Goal: Task Accomplishment & Management: Complete application form

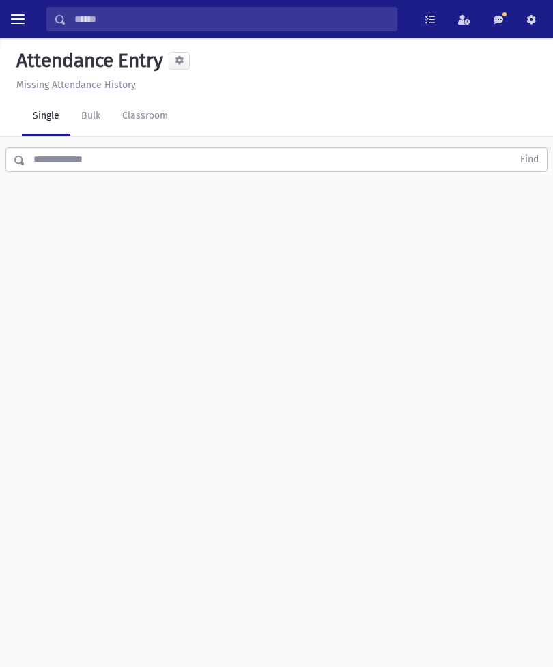
click at [150, 126] on link "Classroom" at bounding box center [145, 117] width 68 height 38
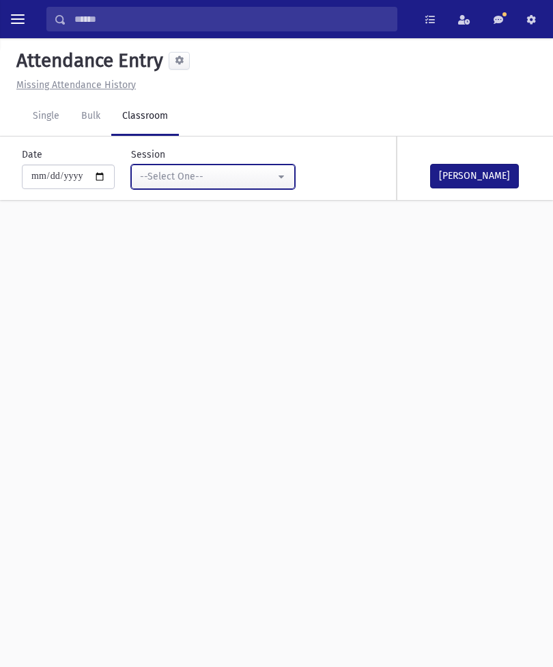
click at [238, 173] on div "--Select One--" at bounding box center [207, 176] width 135 height 14
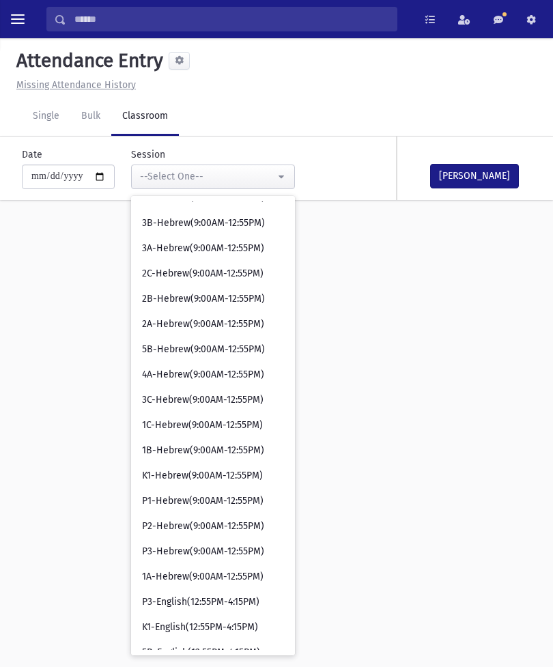
scroll to position [294, 0]
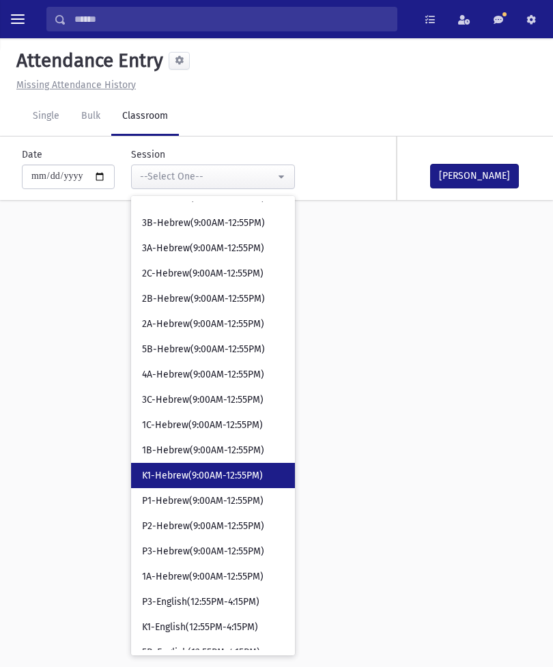
click at [202, 471] on span "K1-Hebrew(9:00AM-12:55PM)" at bounding box center [202, 476] width 121 height 14
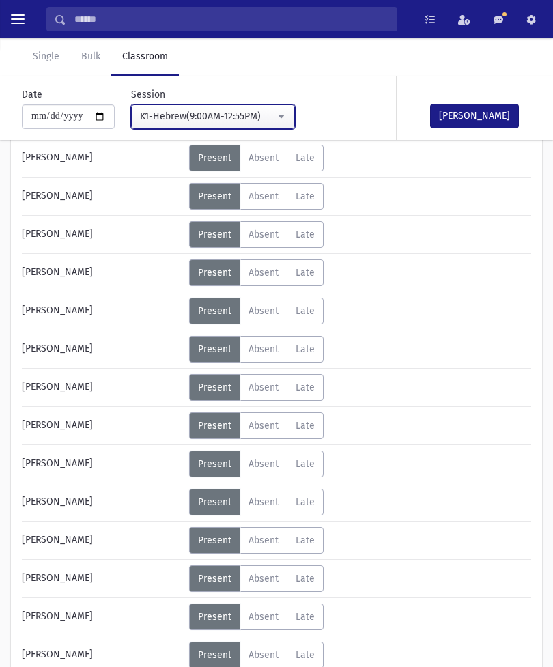
scroll to position [152, 0]
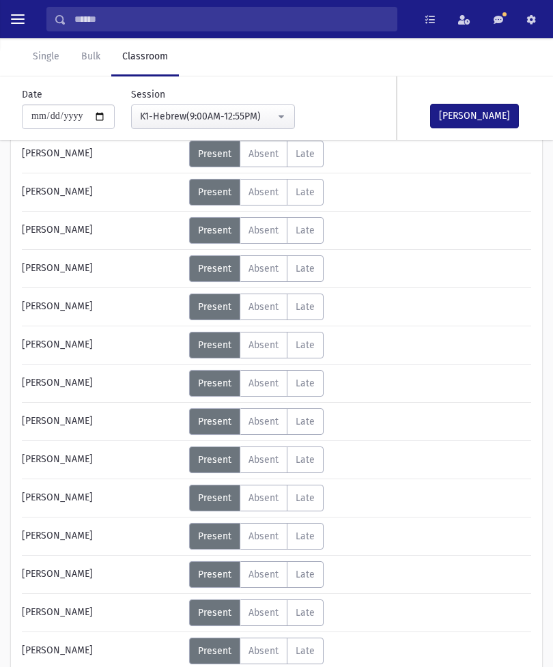
click at [261, 613] on span "Absent" at bounding box center [263, 613] width 30 height 12
click at [471, 107] on button "[PERSON_NAME]" at bounding box center [474, 116] width 89 height 25
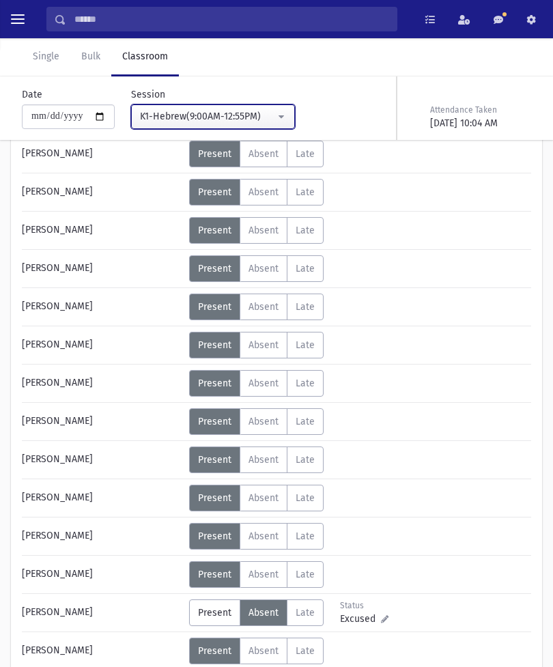
click at [233, 117] on div "K1-Hebrew(9:00AM-12:55PM)" at bounding box center [207, 116] width 135 height 14
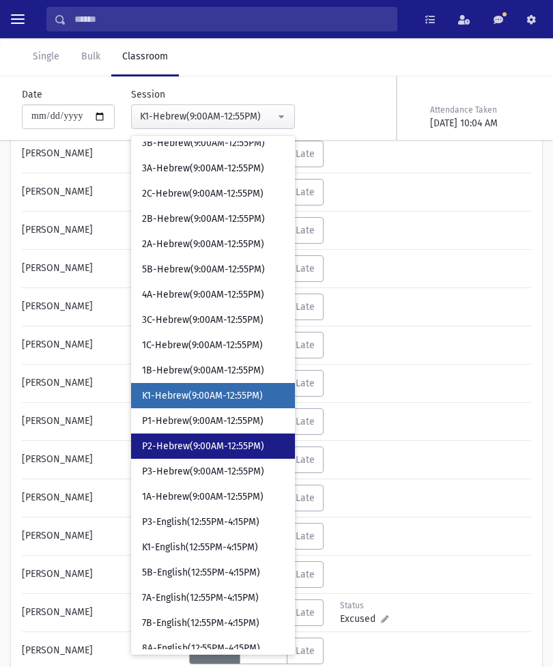
click at [195, 445] on span "P2-Hebrew(9:00AM-12:55PM)" at bounding box center [203, 447] width 122 height 14
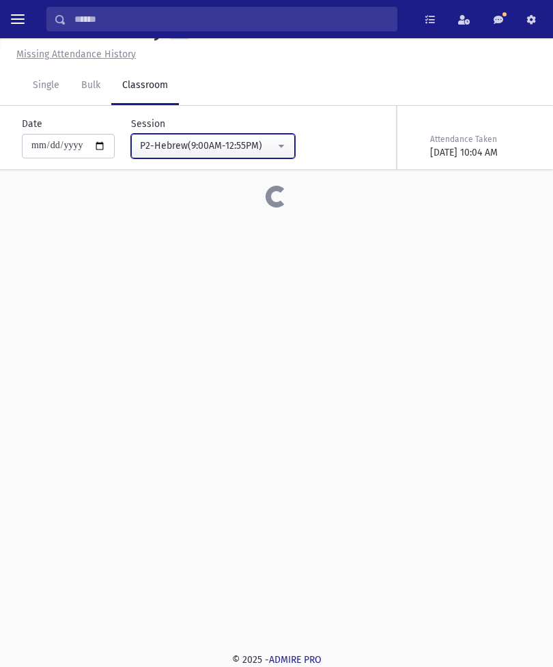
scroll to position [31, 0]
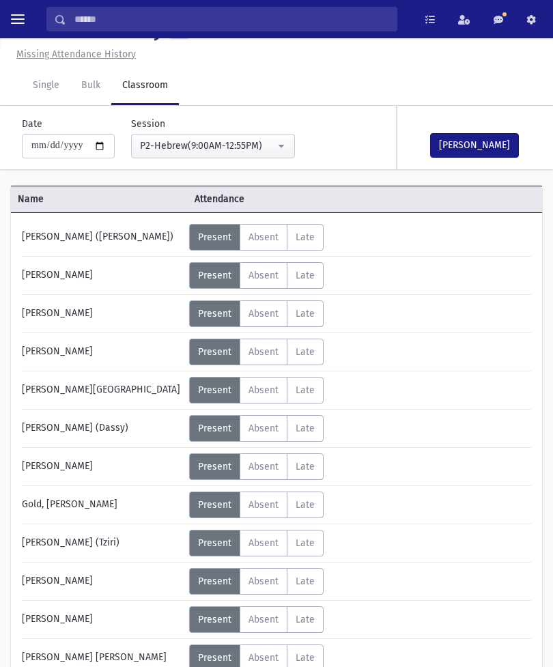
click at [480, 142] on button "[PERSON_NAME]" at bounding box center [474, 145] width 89 height 25
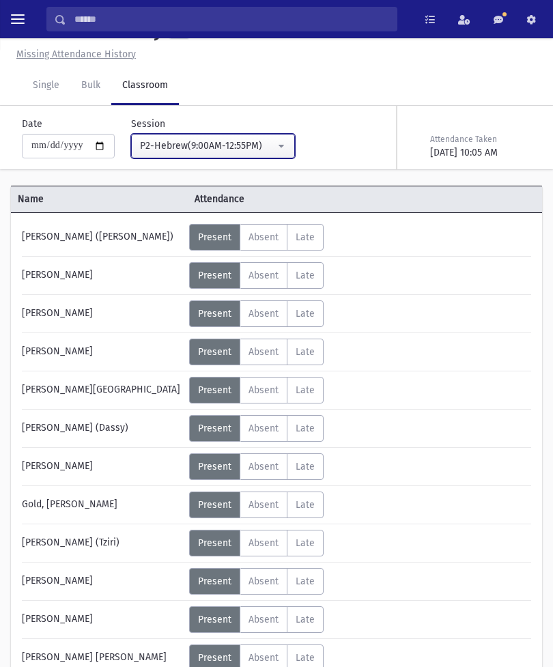
click at [244, 146] on div "P2-Hebrew(9:00AM-12:55PM)" at bounding box center [207, 146] width 135 height 14
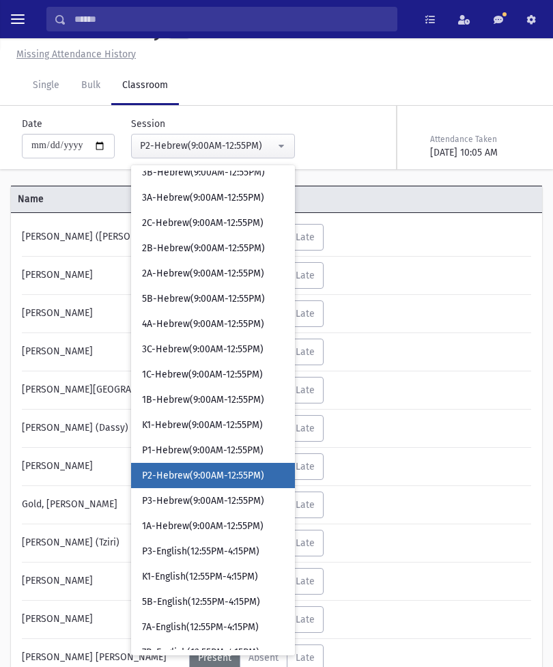
scroll to position [379, 0]
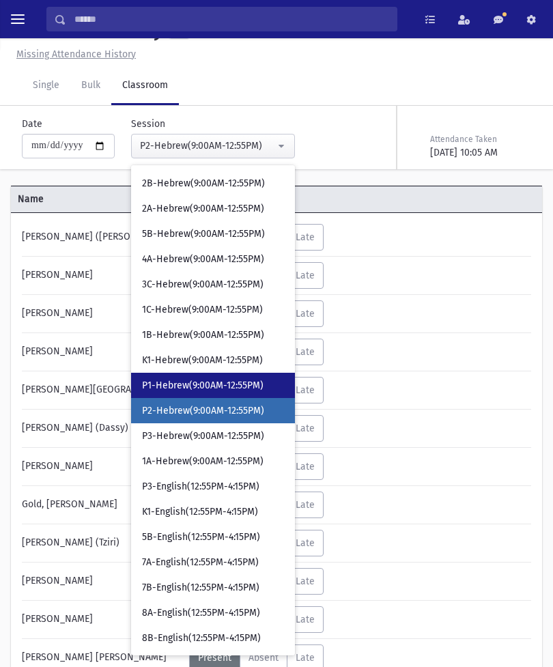
click at [197, 388] on span "P1-Hebrew(9:00AM-12:55PM)" at bounding box center [202, 386] width 121 height 14
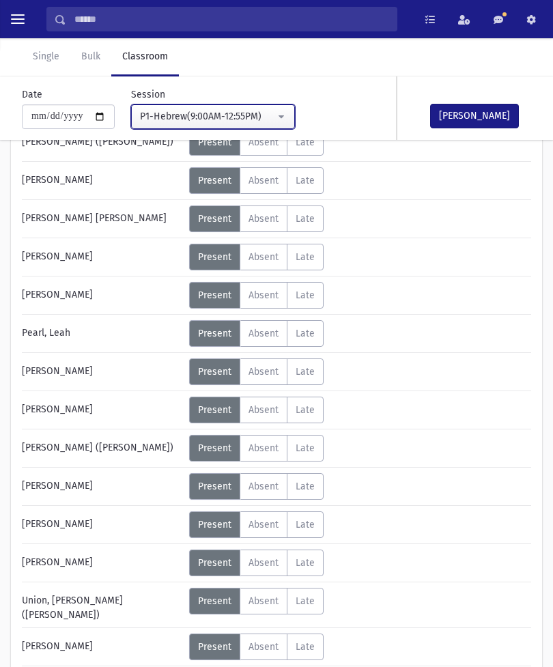
scroll to position [648, 0]
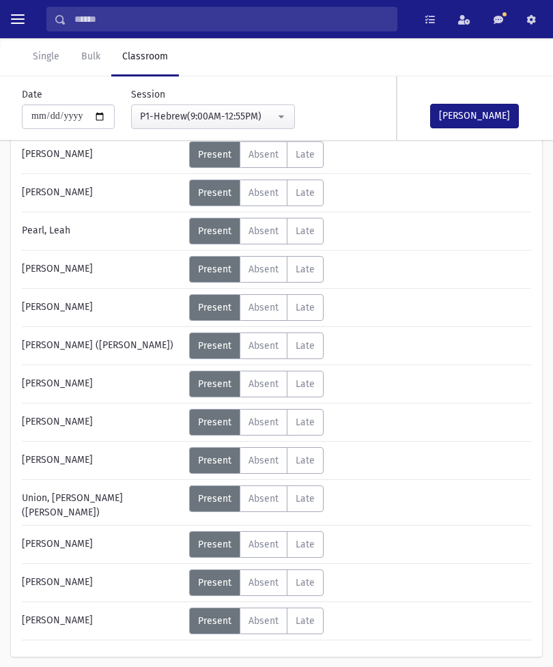
click at [268, 618] on span "Absent" at bounding box center [263, 621] width 30 height 12
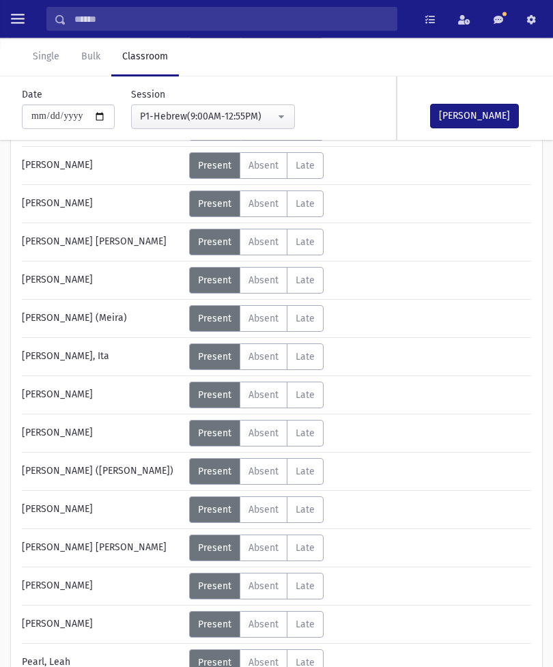
scroll to position [217, 0]
click at [277, 312] on label "Absent A" at bounding box center [264, 318] width 48 height 27
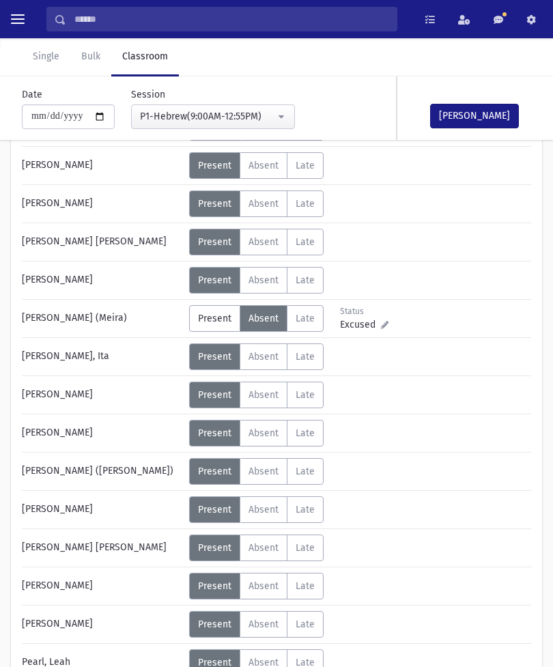
click at [471, 106] on button "[PERSON_NAME]" at bounding box center [474, 116] width 89 height 25
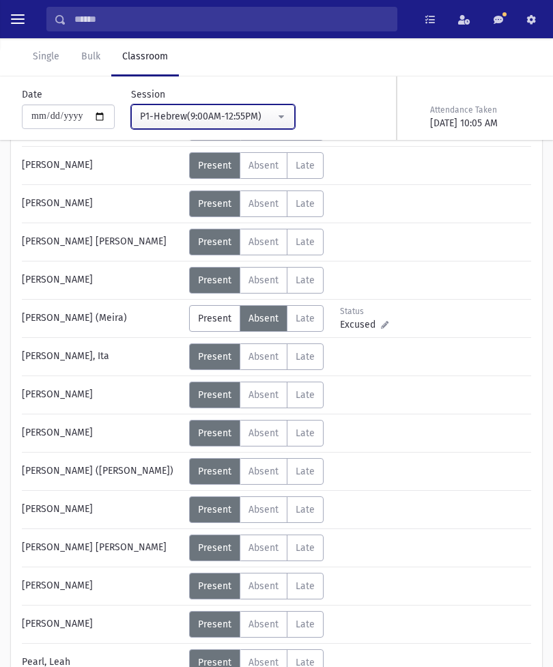
click at [248, 119] on div "P1-Hebrew(9:00AM-12:55PM)" at bounding box center [207, 116] width 135 height 14
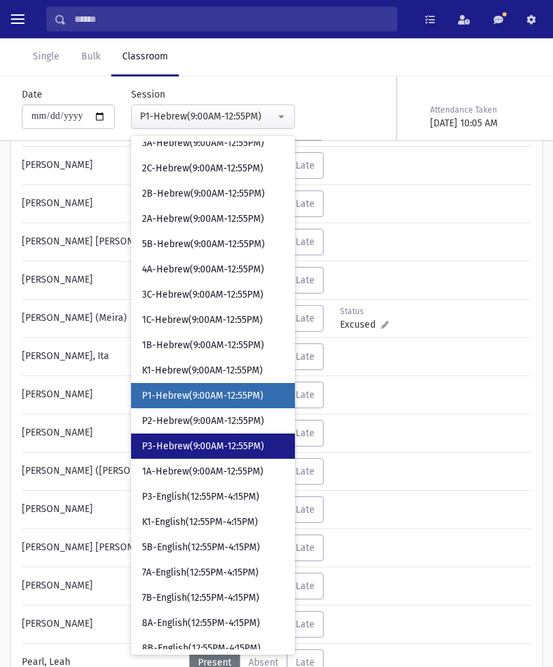
click at [204, 442] on span "P3-Hebrew(9:00AM-12:55PM)" at bounding box center [203, 447] width 122 height 14
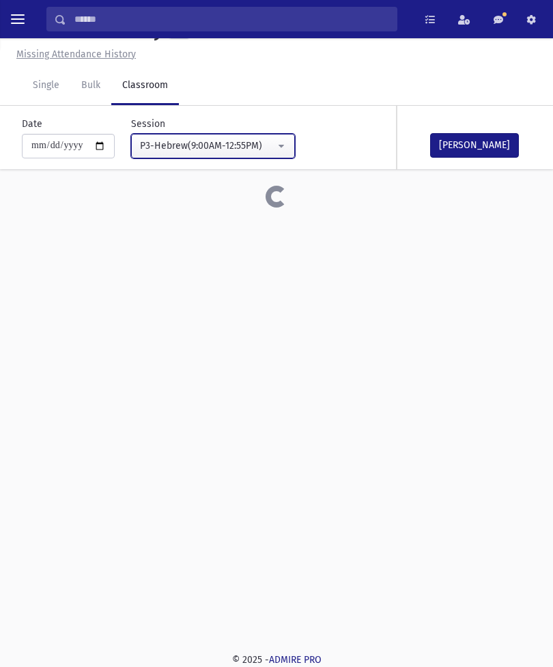
scroll to position [31, 0]
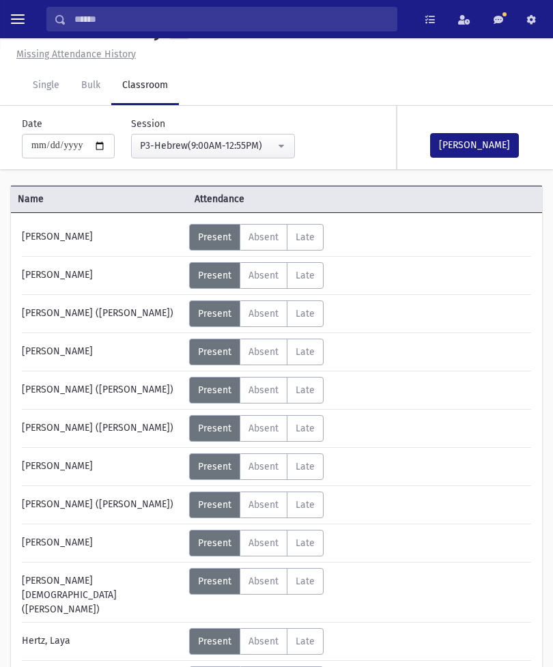
click at [268, 538] on span "Absent" at bounding box center [263, 543] width 30 height 12
click at [471, 156] on button "[PERSON_NAME]" at bounding box center [474, 145] width 89 height 25
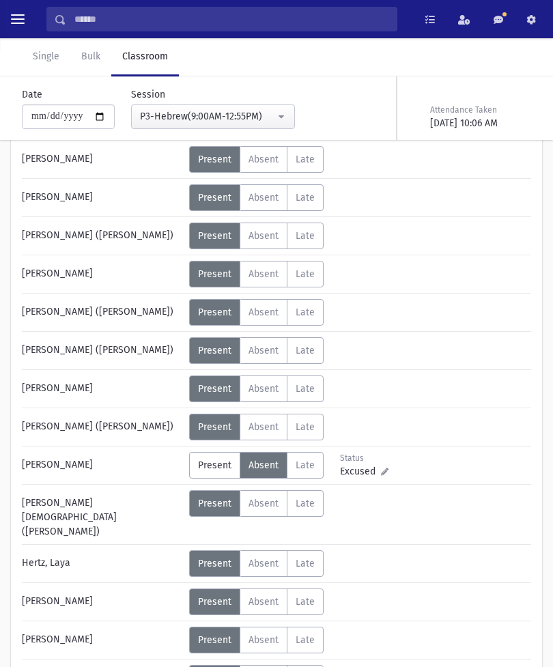
scroll to position [75, 0]
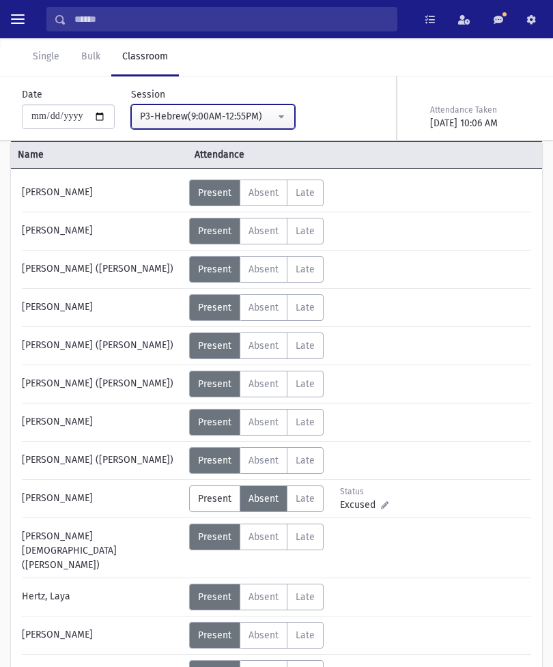
click at [245, 111] on div "P3-Hebrew(9:00AM-12:55PM)" at bounding box center [207, 116] width 135 height 14
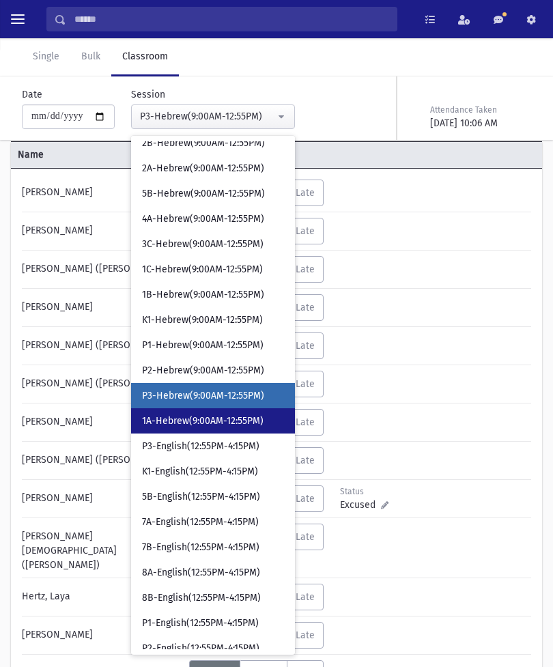
click at [203, 417] on span "1A-Hebrew(9:00AM-12:55PM)" at bounding box center [202, 421] width 121 height 14
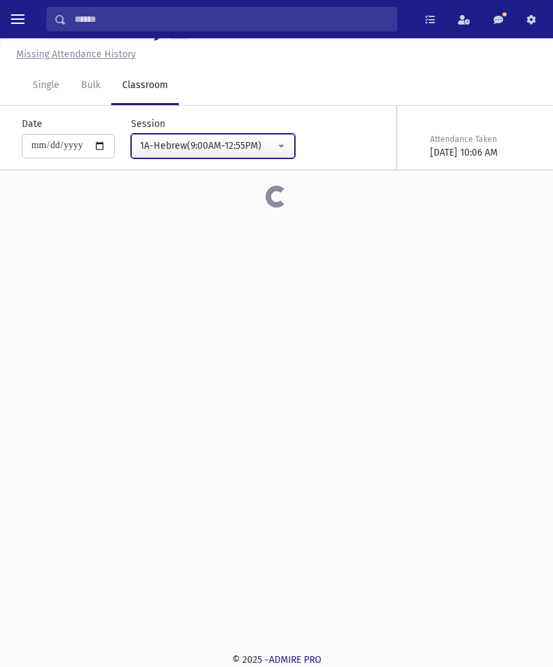
scroll to position [74, 0]
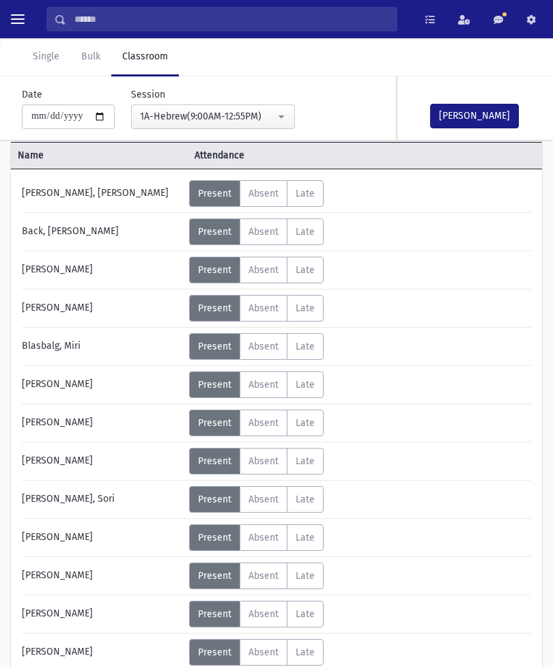
click at [473, 104] on button "[PERSON_NAME]" at bounding box center [474, 116] width 89 height 25
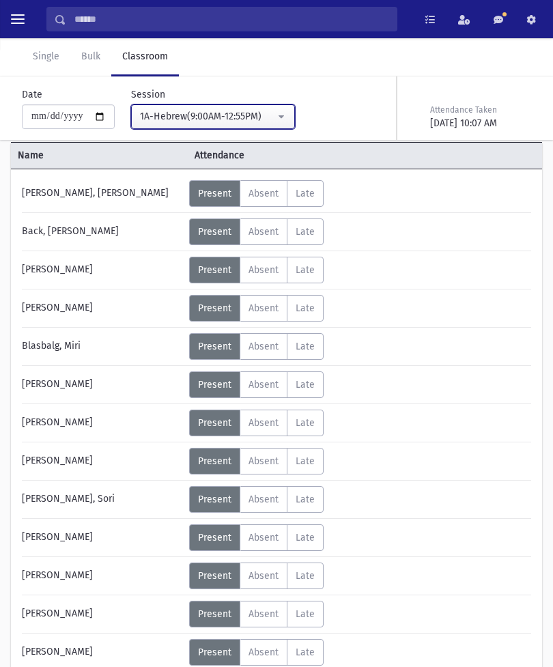
click at [250, 104] on button "1A-Hebrew(9:00AM-12:55PM)" at bounding box center [213, 116] width 164 height 25
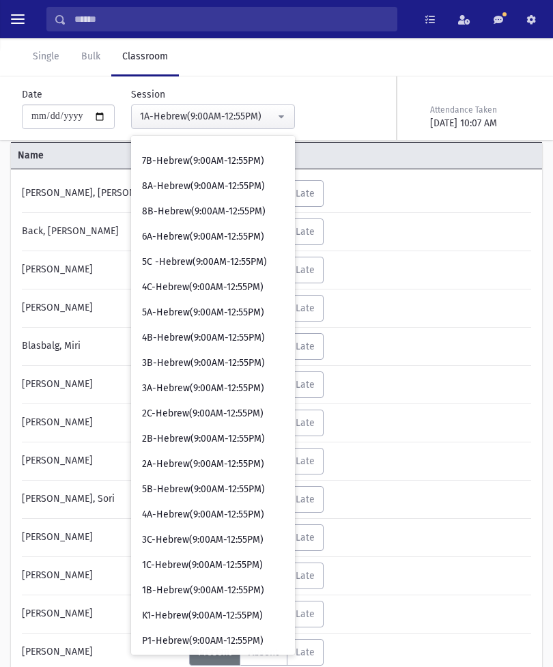
scroll to position [119, 0]
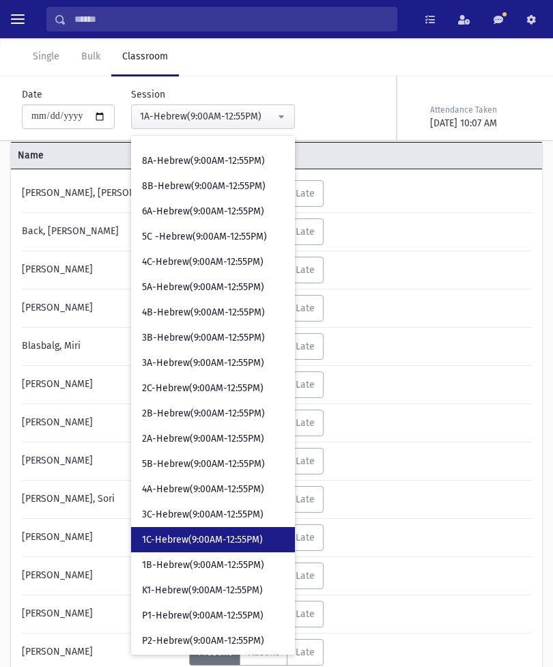
click at [190, 535] on span "1C-Hebrew(9:00AM-12:55PM)" at bounding box center [202, 540] width 121 height 14
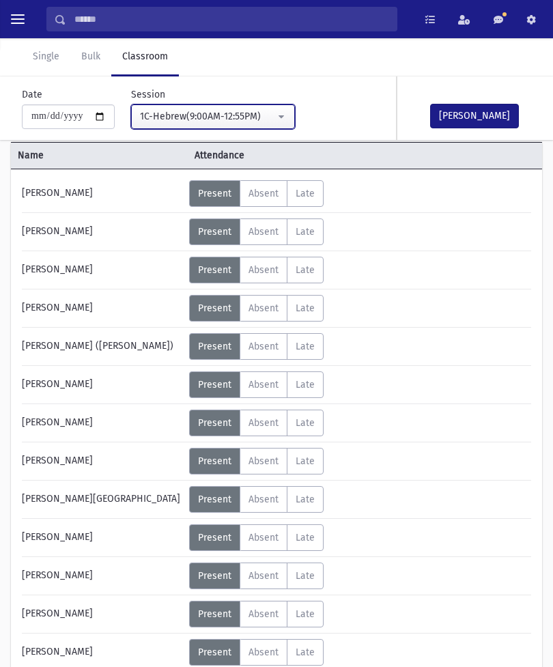
click at [247, 111] on div "1C-Hebrew(9:00AM-12:55PM)" at bounding box center [207, 116] width 135 height 14
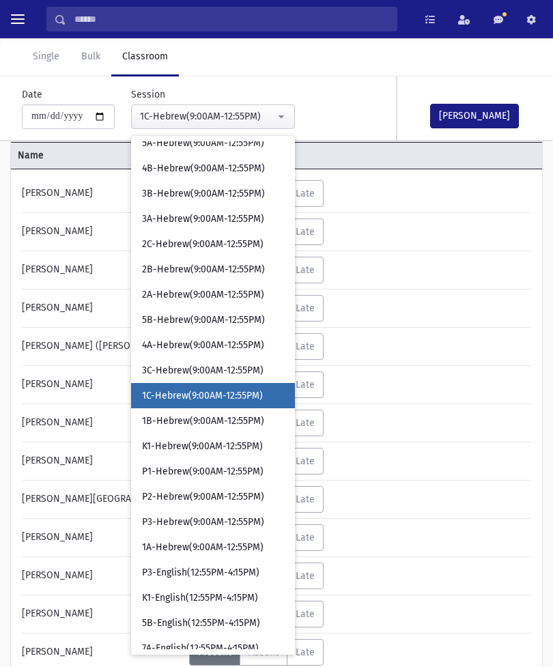
click at [429, 363] on div "[PERSON_NAME] Status Excused Admin: Present P Absent A Late L Status Excused P …" at bounding box center [276, 674] width 509 height 988
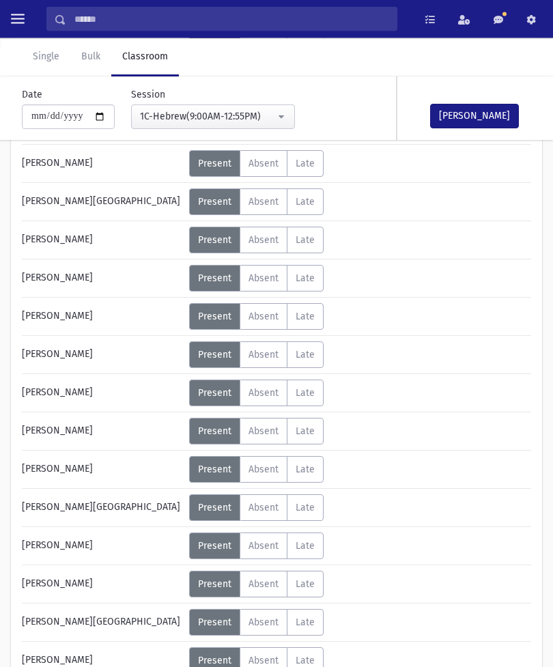
scroll to position [372, 0]
click at [263, 582] on span "Absent" at bounding box center [263, 584] width 30 height 12
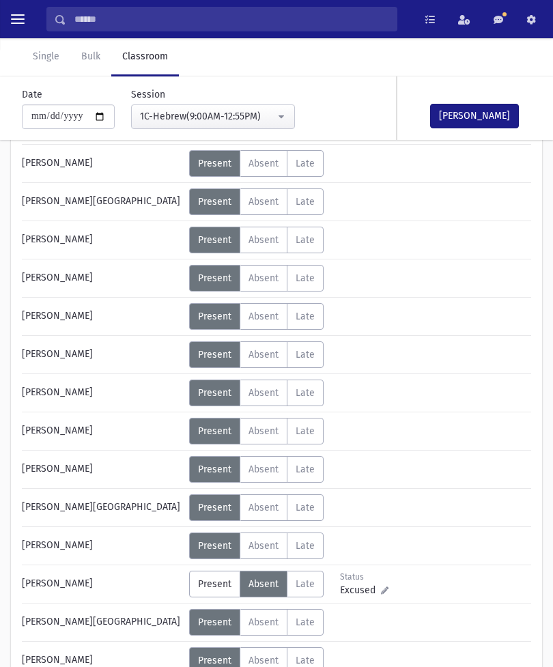
click at [466, 115] on button "[PERSON_NAME]" at bounding box center [474, 116] width 89 height 25
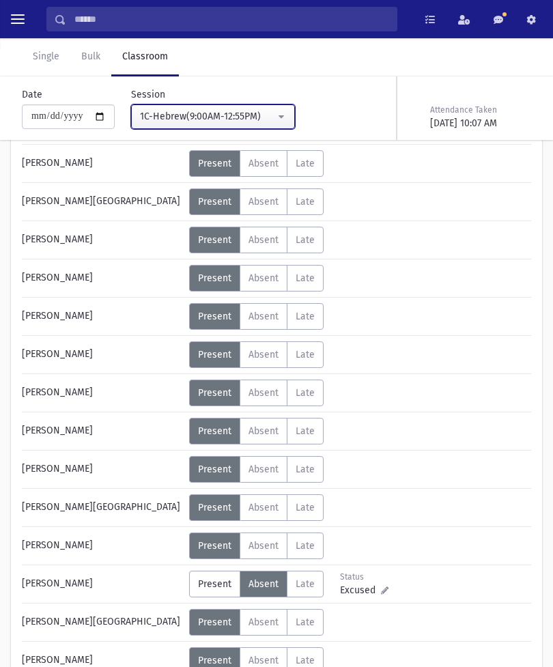
click at [256, 121] on button "1C-Hebrew(9:00AM-12:55PM)" at bounding box center [213, 116] width 164 height 25
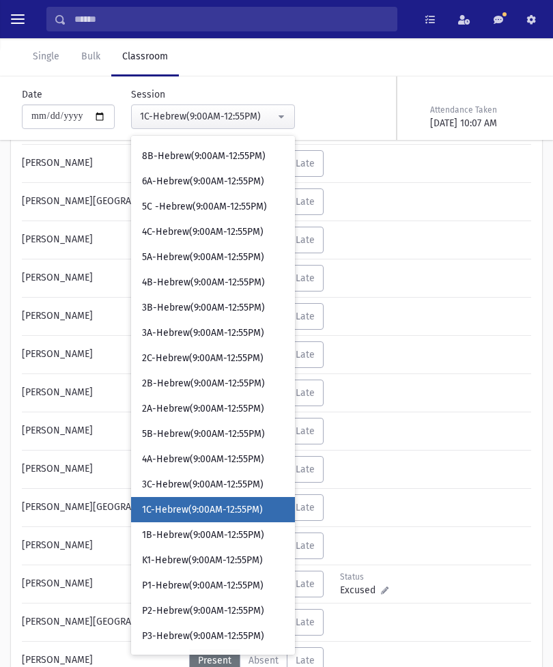
scroll to position [167, 0]
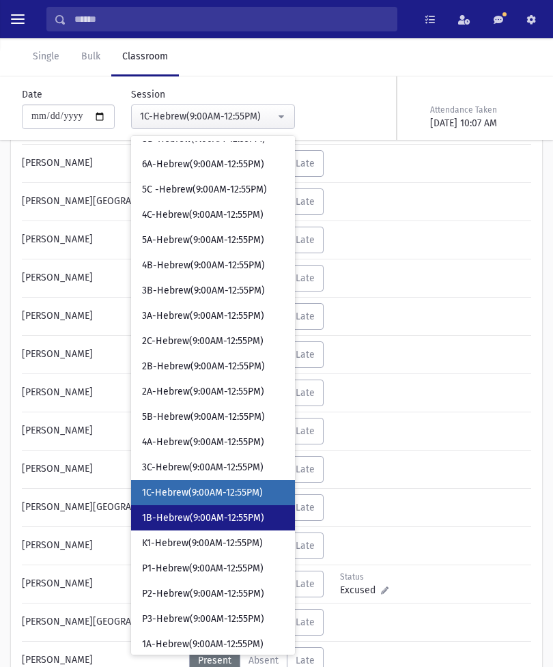
click at [192, 517] on span "1B-Hebrew(9:00AM-12:55PM)" at bounding box center [203, 518] width 122 height 14
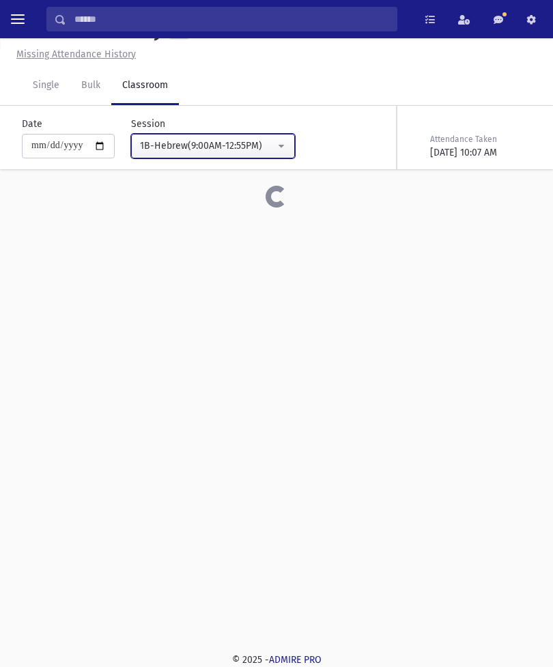
scroll to position [31, 0]
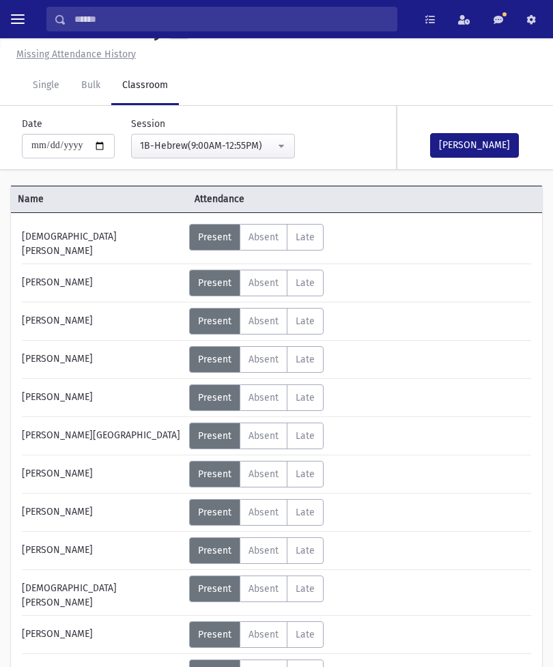
click at [483, 145] on button "[PERSON_NAME]" at bounding box center [474, 145] width 89 height 25
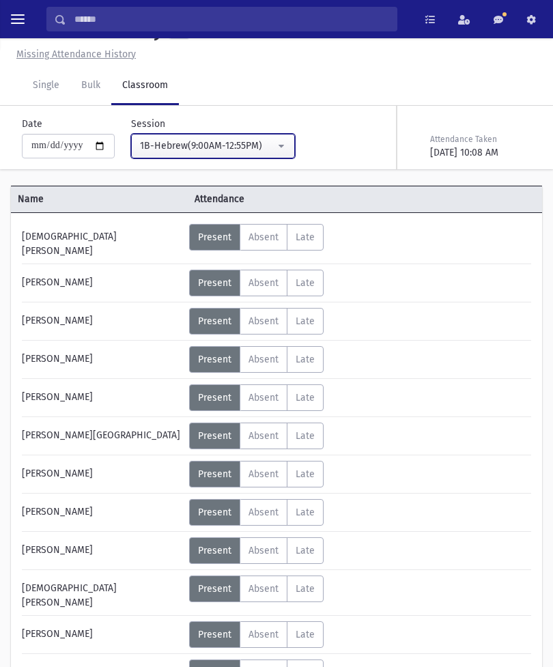
click at [214, 142] on div "1B-Hebrew(9:00AM-12:55PM)" at bounding box center [207, 146] width 135 height 14
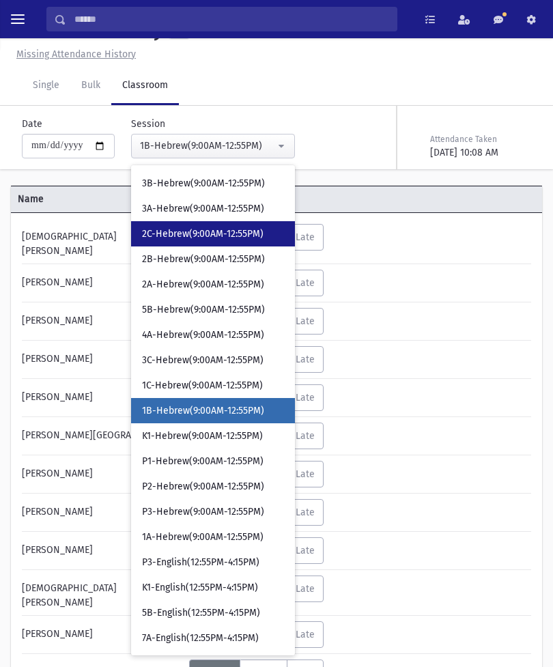
click at [141, 242] on link "2C-Hebrew(9:00AM-12:55PM)" at bounding box center [213, 233] width 164 height 25
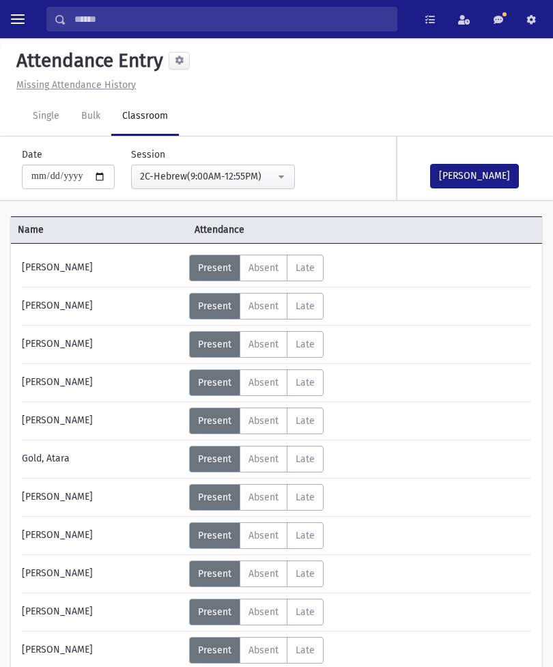
click at [465, 169] on button "[PERSON_NAME]" at bounding box center [474, 176] width 89 height 25
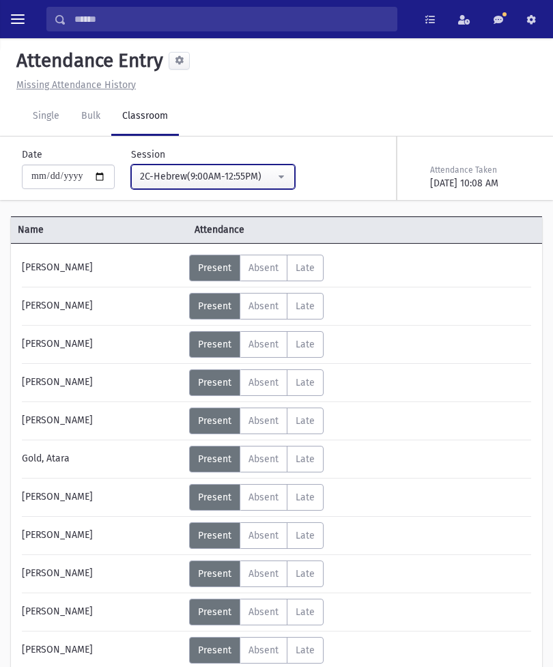
click at [243, 177] on div "2C-Hebrew(9:00AM-12:55PM)" at bounding box center [207, 176] width 135 height 14
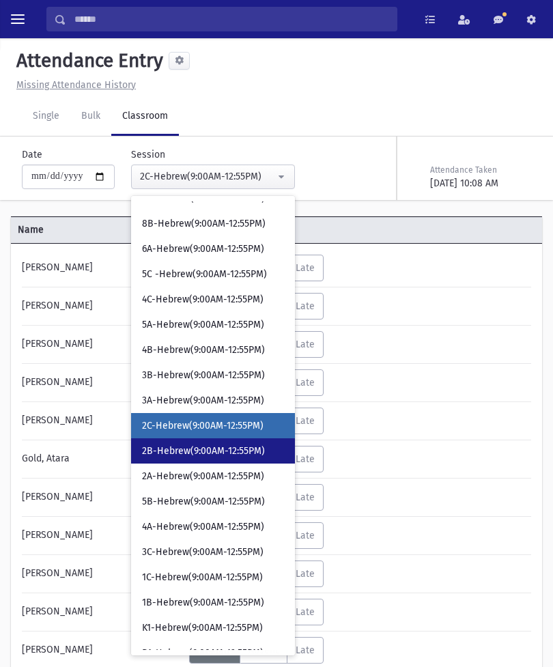
click at [196, 443] on link "2B-Hebrew(9:00AM-12:55PM)" at bounding box center [213, 450] width 164 height 25
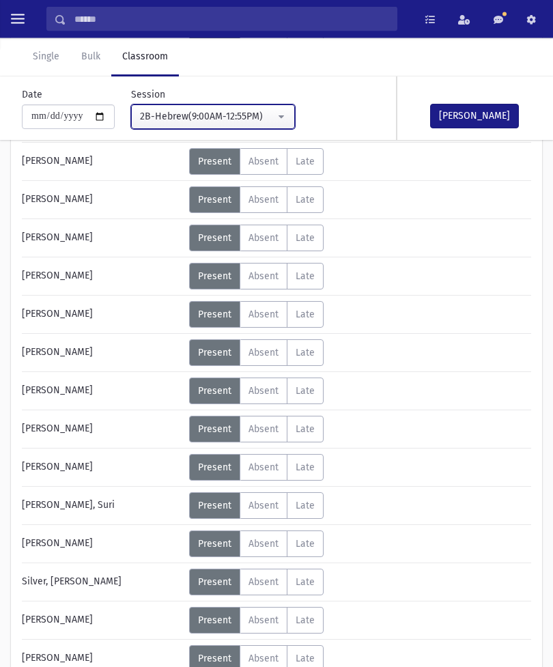
scroll to position [449, 0]
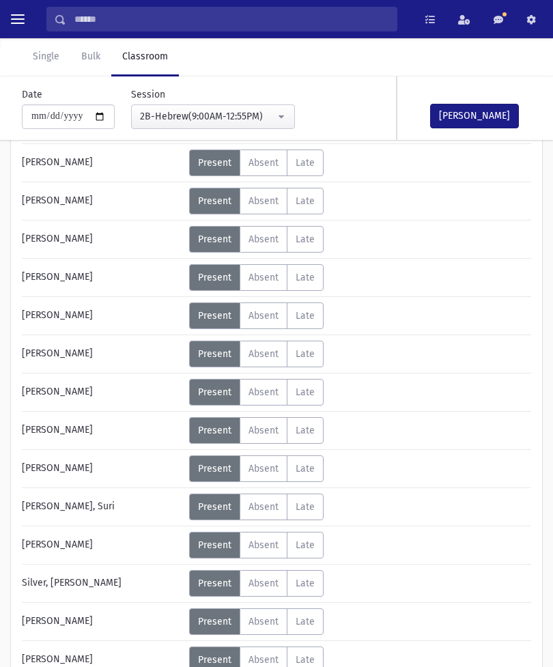
click at [267, 429] on span "Absent" at bounding box center [263, 431] width 30 height 12
click at [480, 120] on button "[PERSON_NAME]" at bounding box center [474, 116] width 89 height 25
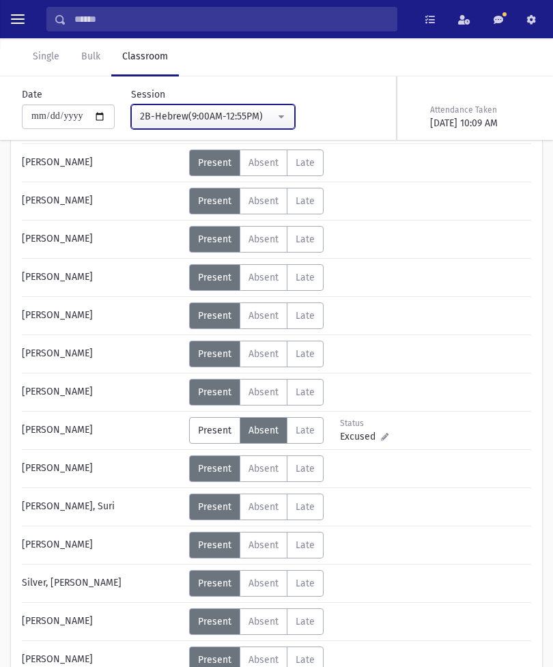
click at [248, 121] on div "2B-Hebrew(9:00AM-12:55PM)" at bounding box center [207, 116] width 135 height 14
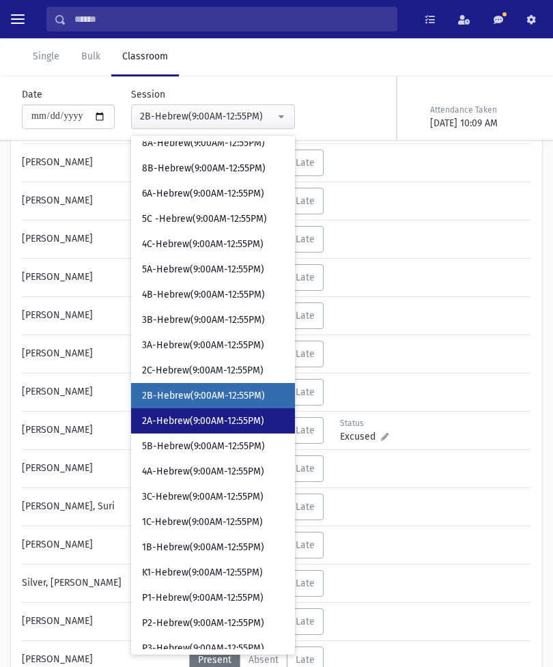
click at [191, 420] on span "2A-Hebrew(9:00AM-12:55PM)" at bounding box center [203, 421] width 122 height 14
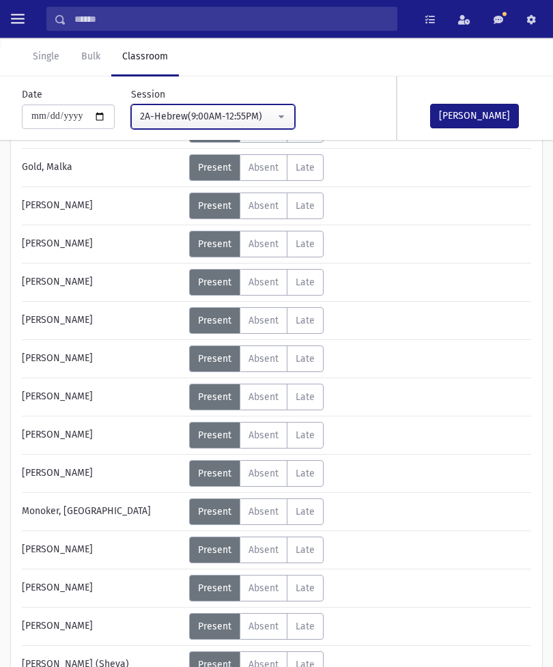
scroll to position [253, 0]
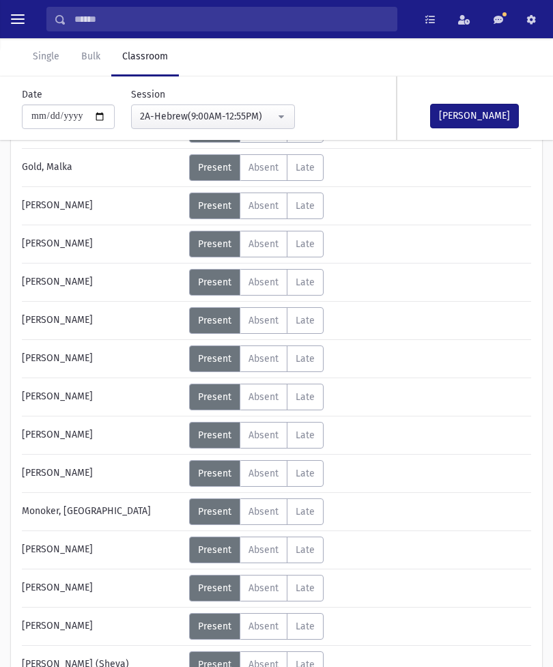
click at [265, 505] on label "Absent A" at bounding box center [264, 511] width 48 height 27
click at [470, 119] on button "[PERSON_NAME]" at bounding box center [474, 116] width 89 height 25
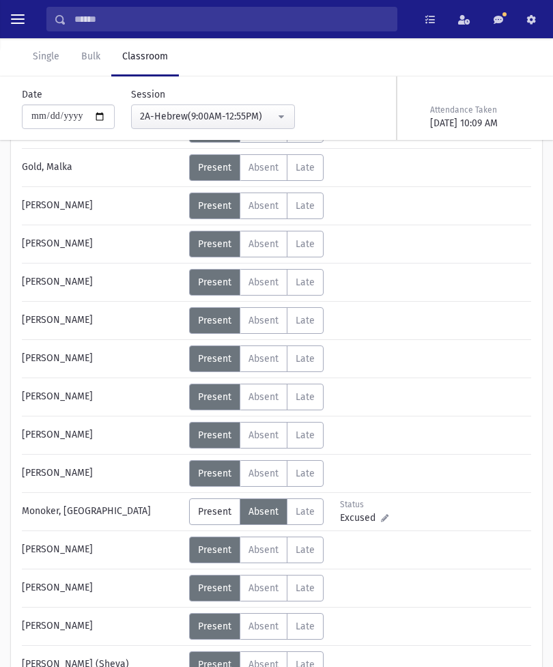
scroll to position [285, 0]
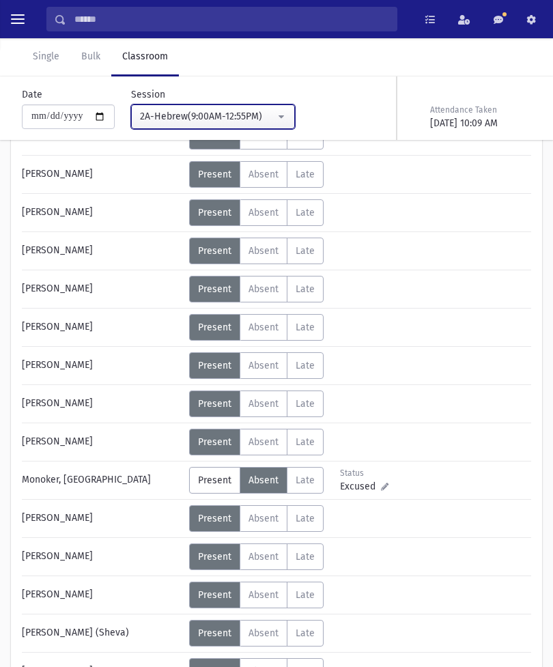
click at [198, 123] on div "2A-Hebrew(9:00AM-12:55PM)" at bounding box center [207, 116] width 135 height 14
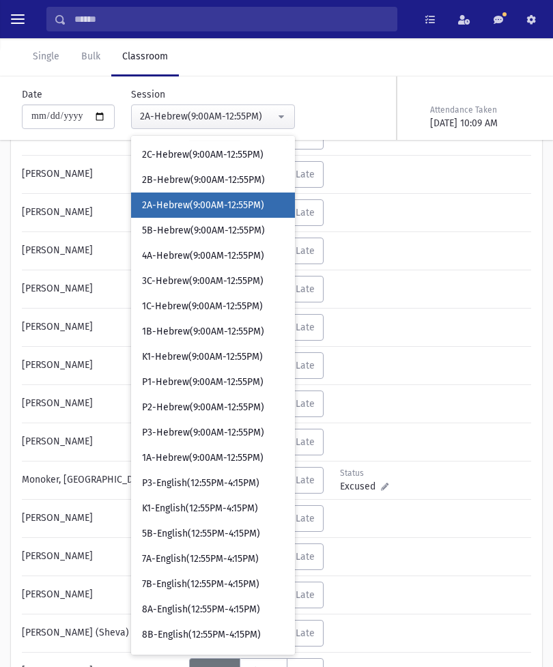
scroll to position [351, 0]
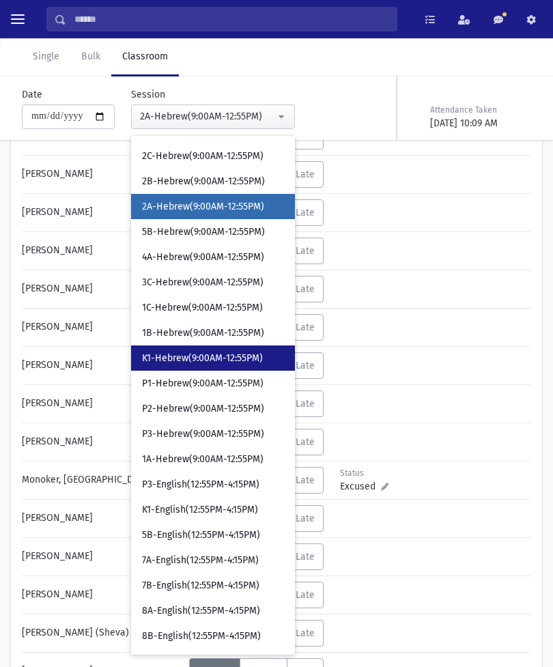
click at [207, 355] on span "K1-Hebrew(9:00AM-12:55PM)" at bounding box center [202, 358] width 121 height 14
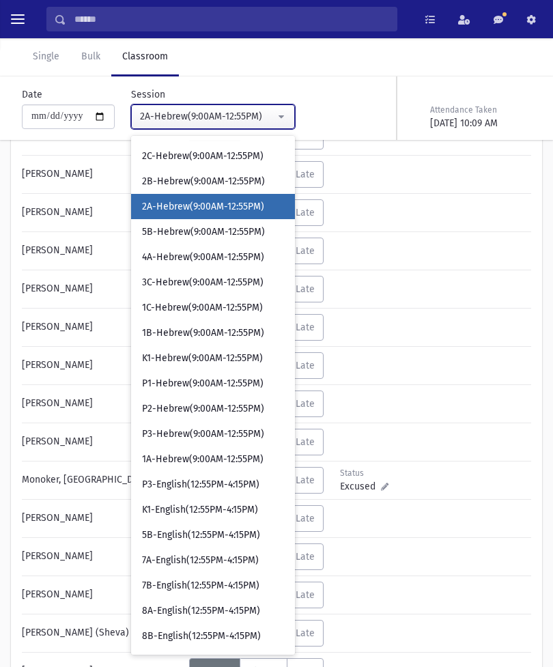
select select "****"
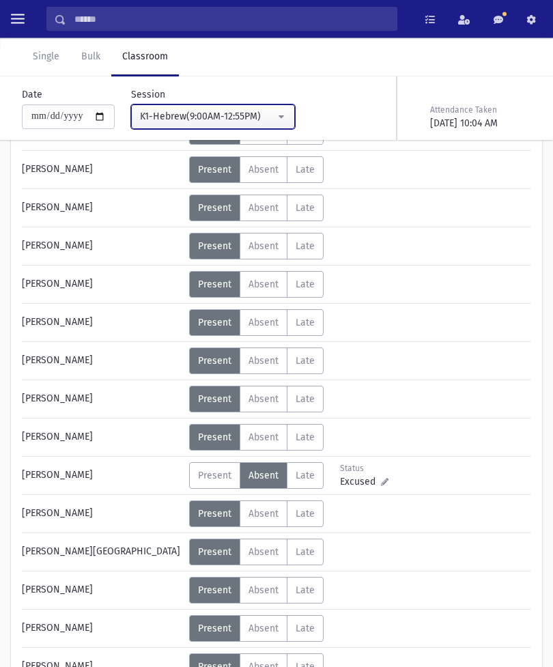
scroll to position [304, 0]
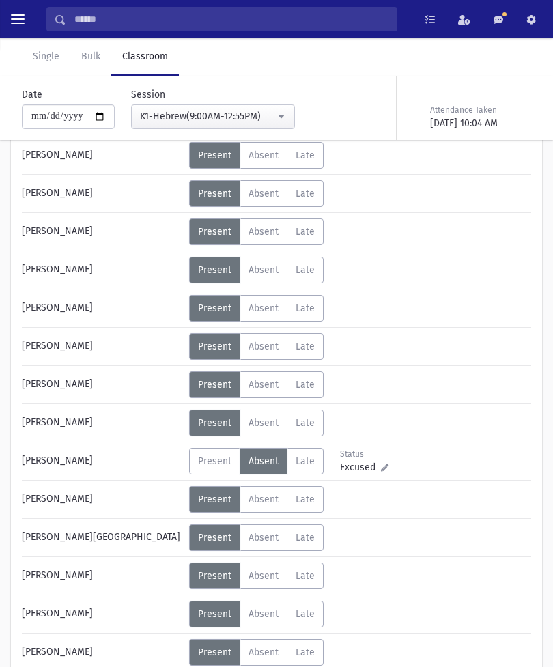
click at [267, 526] on label "Absent A" at bounding box center [264, 537] width 48 height 27
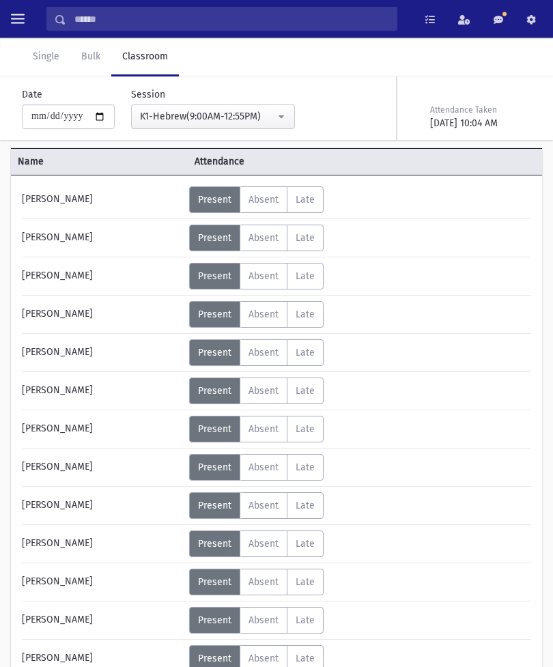
scroll to position [69, 0]
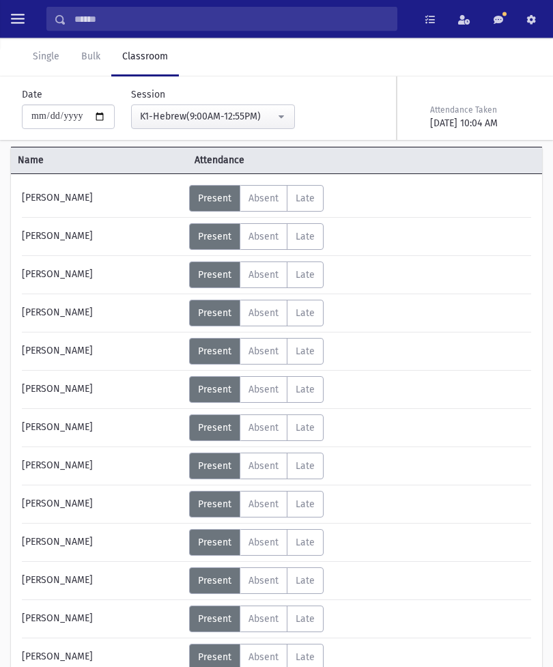
click at [465, 106] on div "Attendance Taken" at bounding box center [479, 110] width 98 height 12
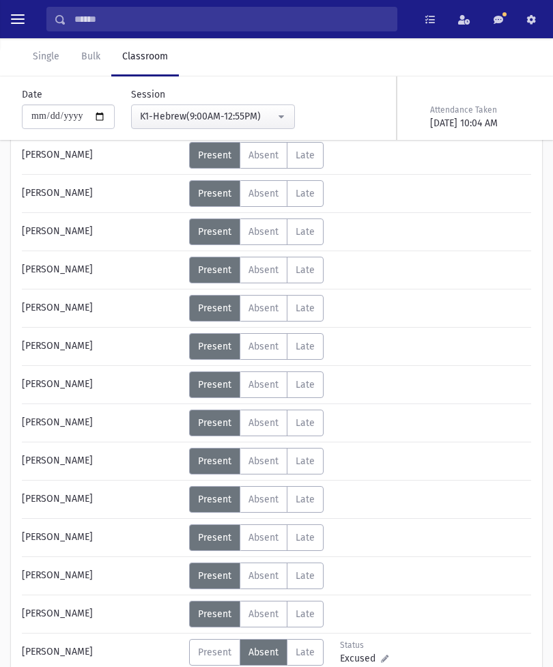
scroll to position [152, 0]
